Goal: Information Seeking & Learning: Learn about a topic

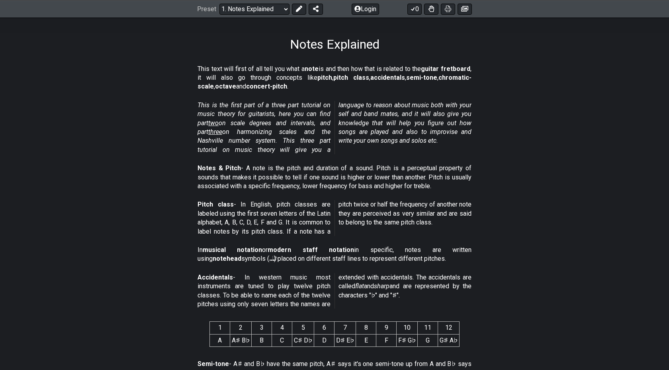
scroll to position [122, 0]
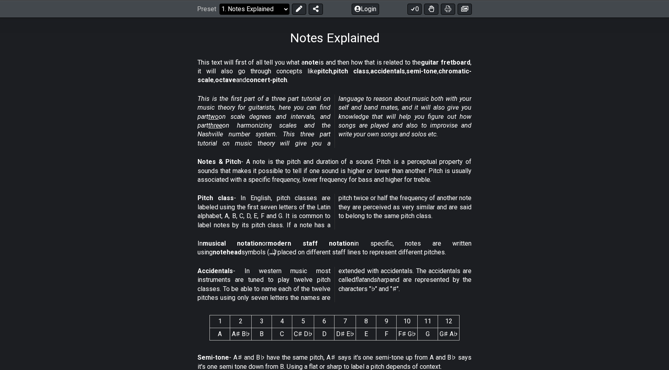
click at [276, 8] on select "Welcome to #fretflip! Initial Preset Custom Preset Minor Pentatonic Major Penta…" at bounding box center [255, 8] width 70 height 11
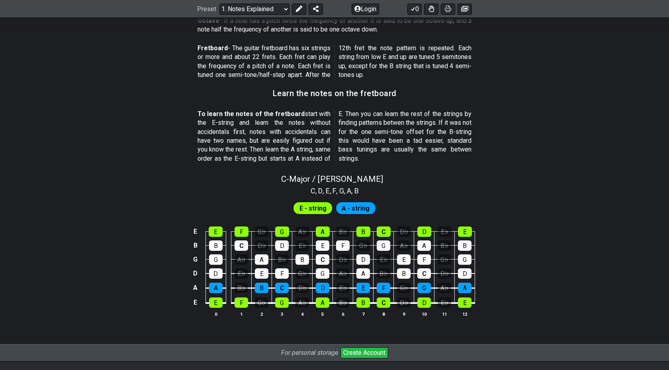
scroll to position [709, 0]
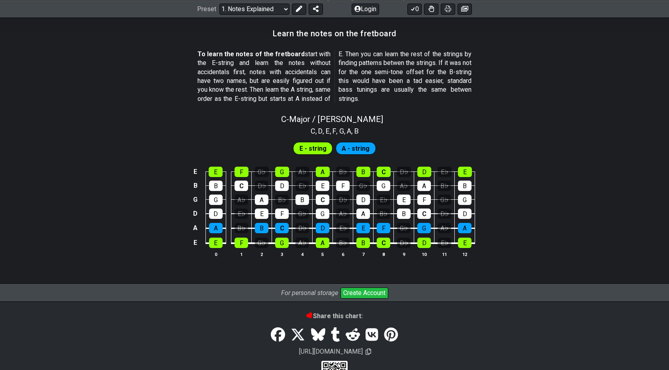
click at [318, 151] on span "E - string" at bounding box center [313, 149] width 27 height 12
click at [347, 149] on span "A - string" at bounding box center [356, 149] width 28 height 12
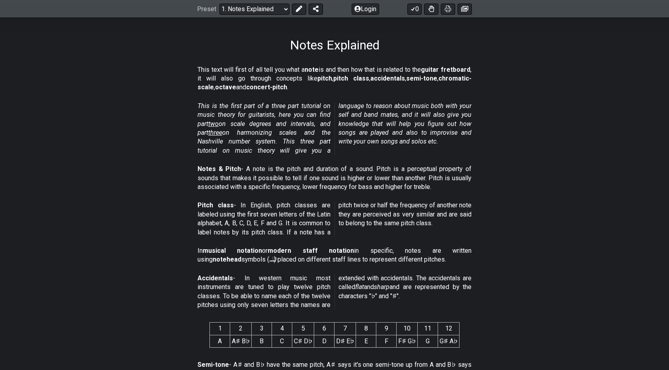
scroll to position [130, 0]
